Goal: Transaction & Acquisition: Purchase product/service

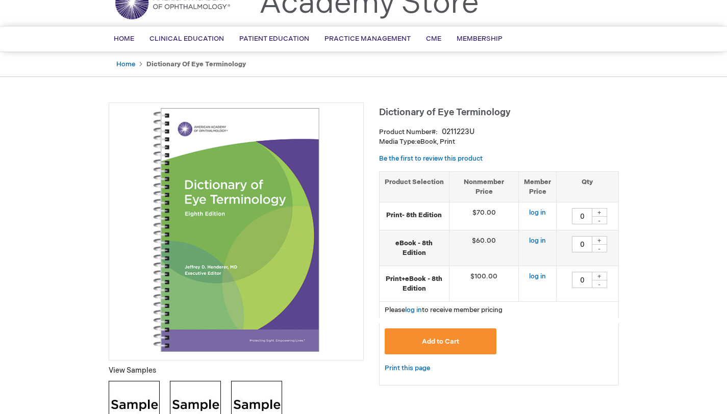
scroll to position [48, 0]
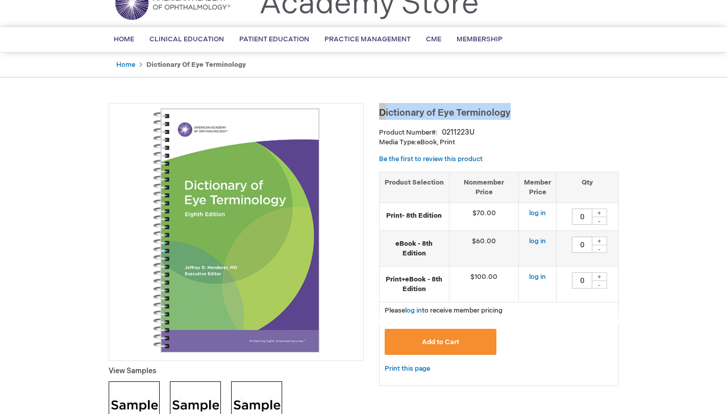
drag, startPoint x: 510, startPoint y: 112, endPoint x: 379, endPoint y: 111, distance: 131.1
click at [379, 111] on h1 "Dictionary of Eye Terminology" at bounding box center [499, 111] width 240 height 17
copy span "Dictionary of Eye Terminology"
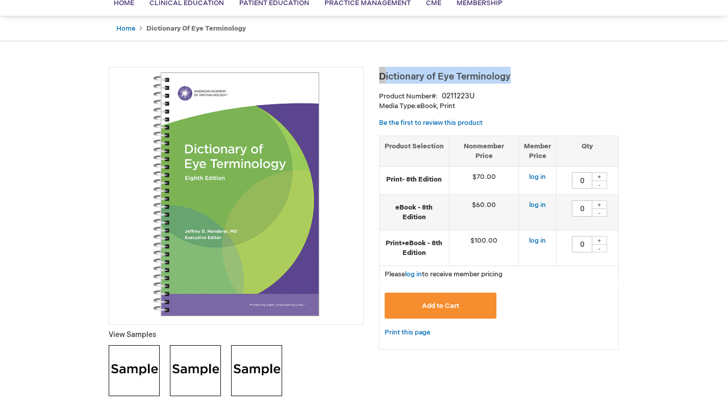
scroll to position [0, 0]
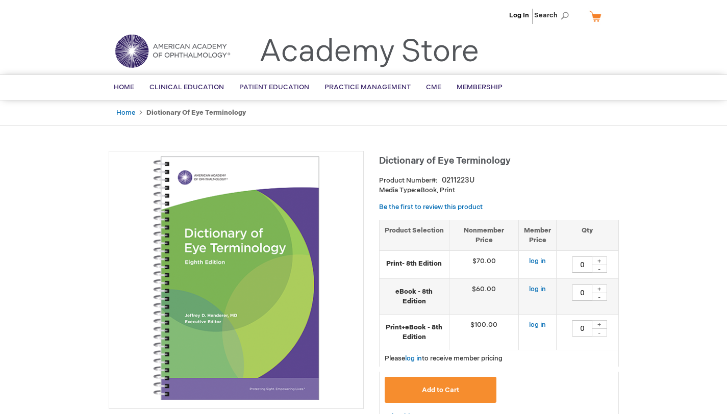
click at [674, 101] on div "Home Dictionary of Eye Terminology" at bounding box center [363, 112] width 727 height 25
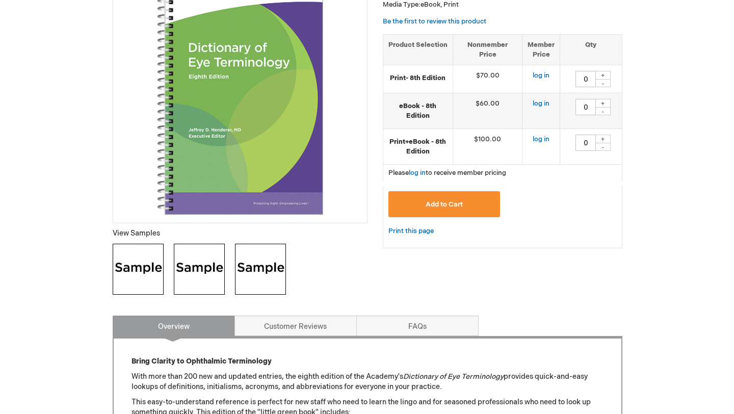
scroll to position [191, 0]
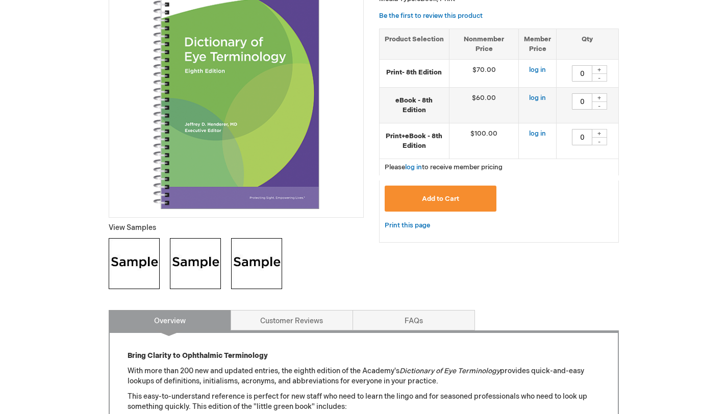
click at [599, 68] on div "+" at bounding box center [599, 69] width 15 height 9
type input "1"
click at [452, 198] on span "Add to Cart" at bounding box center [440, 199] width 37 height 8
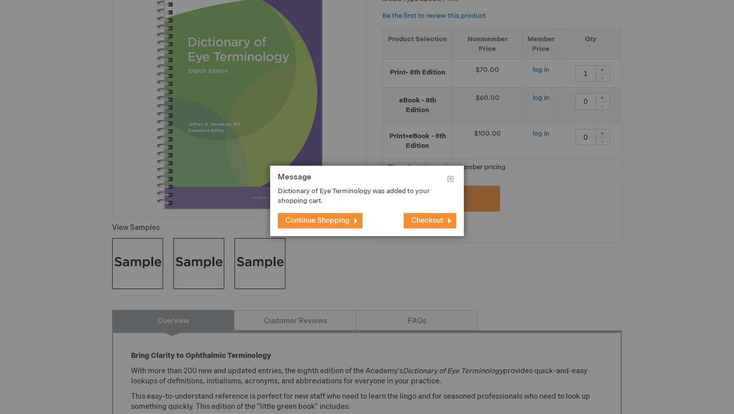
click at [441, 218] on span "Checkout" at bounding box center [428, 220] width 32 height 9
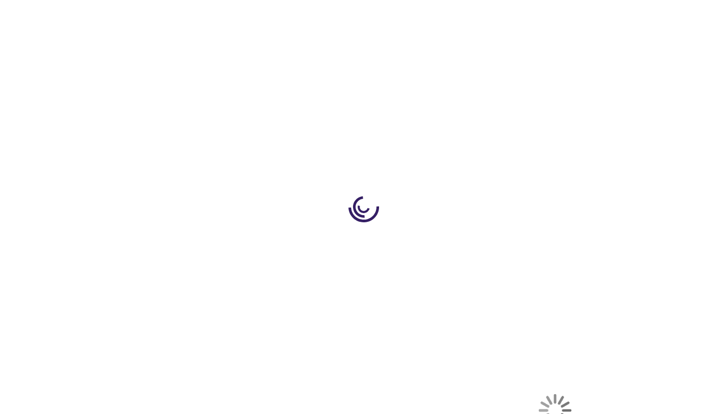
select select "US"
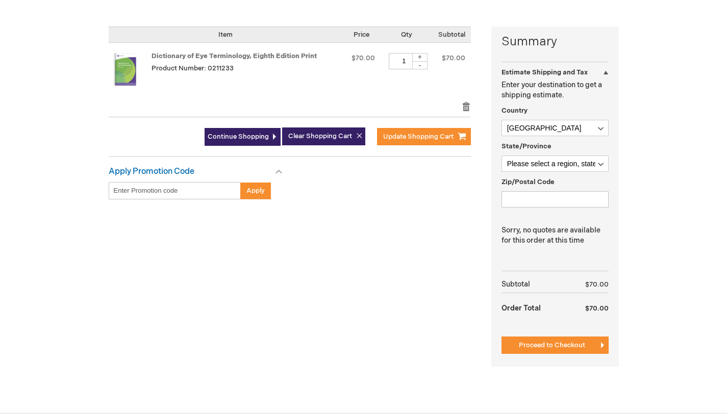
scroll to position [231, 0]
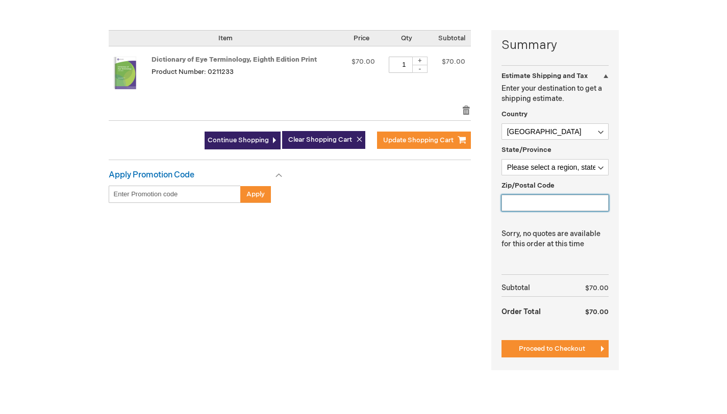
click at [566, 203] on input "Zip/Postal Code" at bounding box center [554, 203] width 107 height 16
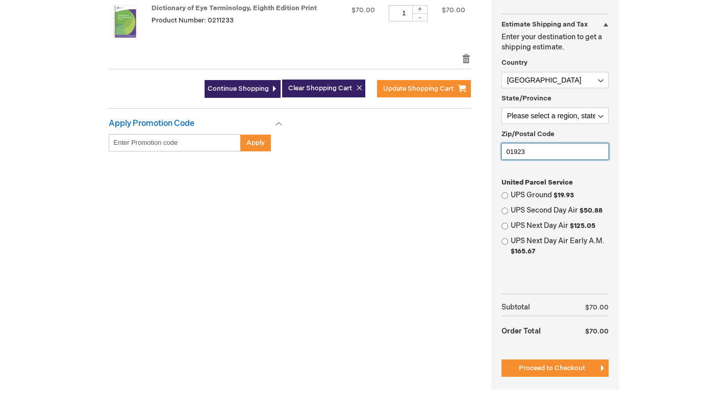
scroll to position [0, 0]
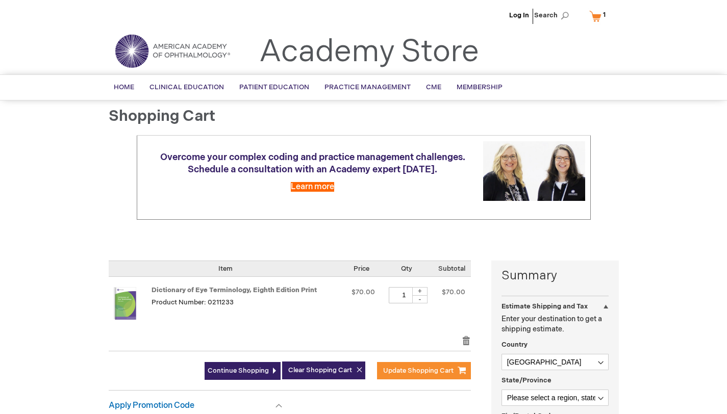
type input "01923"
